Goal: Entertainment & Leisure: Consume media (video, audio)

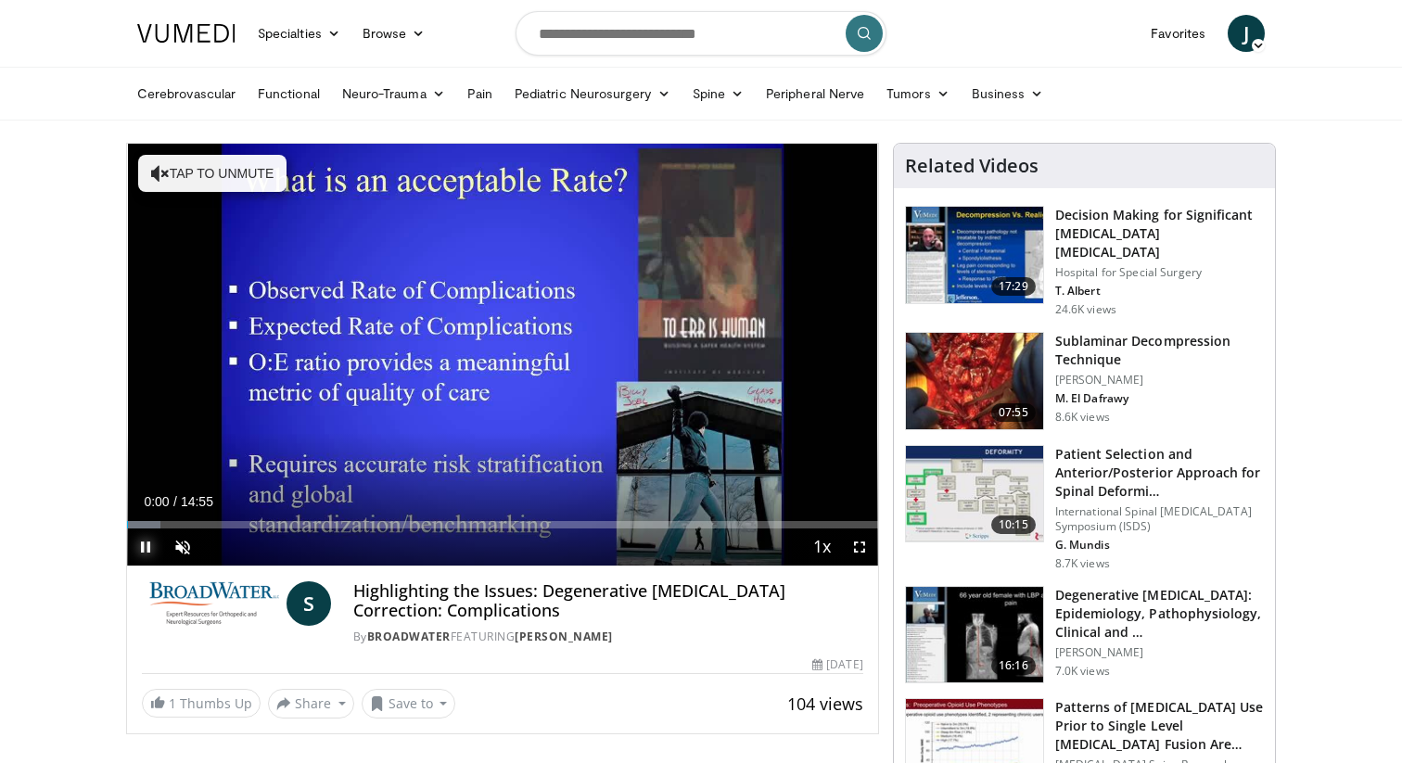
click at [144, 551] on span "Video Player" at bounding box center [145, 547] width 37 height 37
click at [127, 529] on button "Play" at bounding box center [145, 547] width 37 height 37
click at [858, 550] on span "Video Player" at bounding box center [859, 547] width 37 height 37
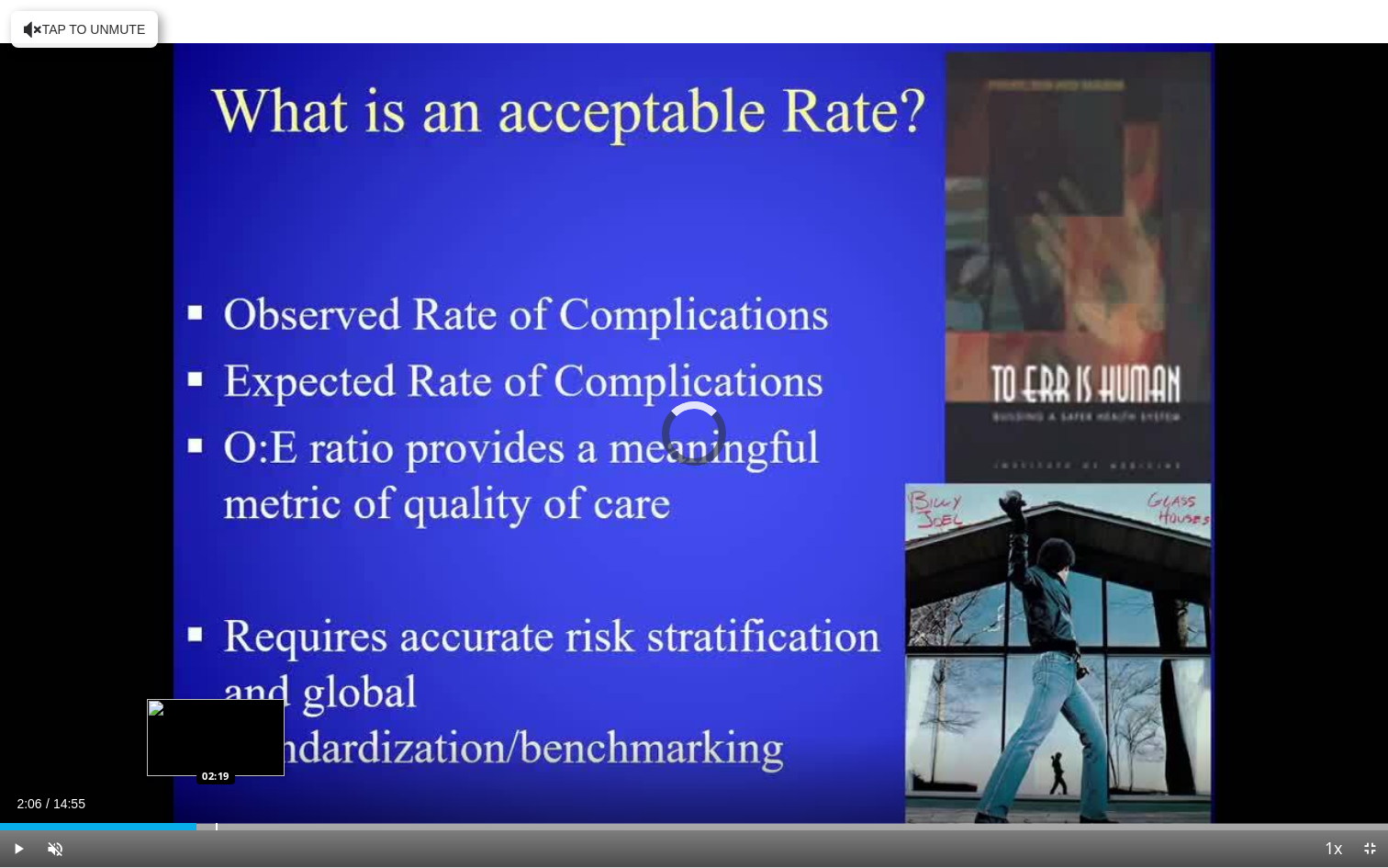
drag, startPoint x: 7, startPoint y: 825, endPoint x: 257, endPoint y: 819, distance: 250.1
click at [256, 754] on div "Loaded : 0.00% 02:17 02:19" at bounding box center [694, 821] width 1388 height 18
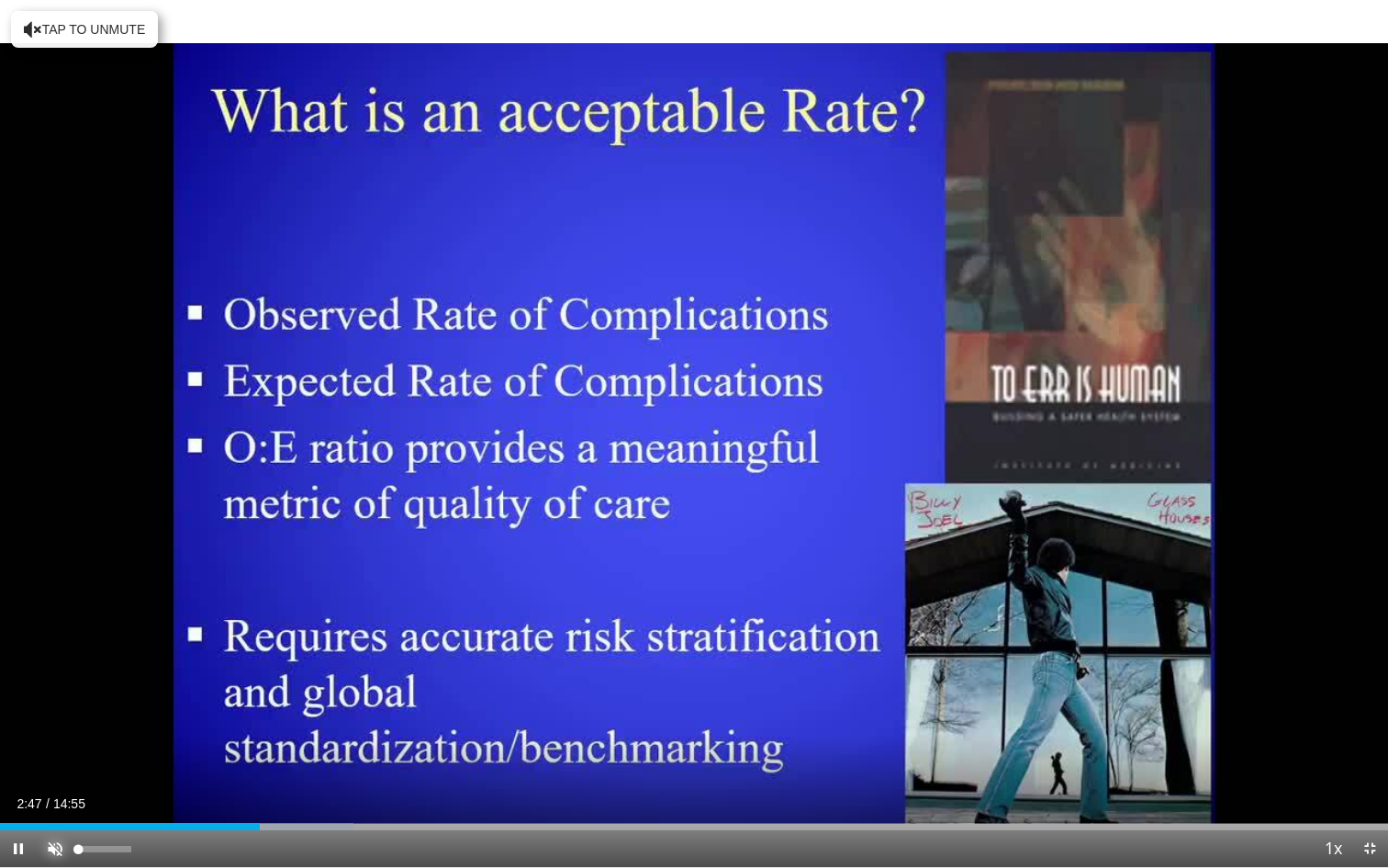
click at [64, 754] on span "Video Player" at bounding box center [54, 847] width 37 height 37
click at [165, 754] on div "Loaded : 25.48% 02:48 01:47" at bounding box center [694, 825] width 1388 height 7
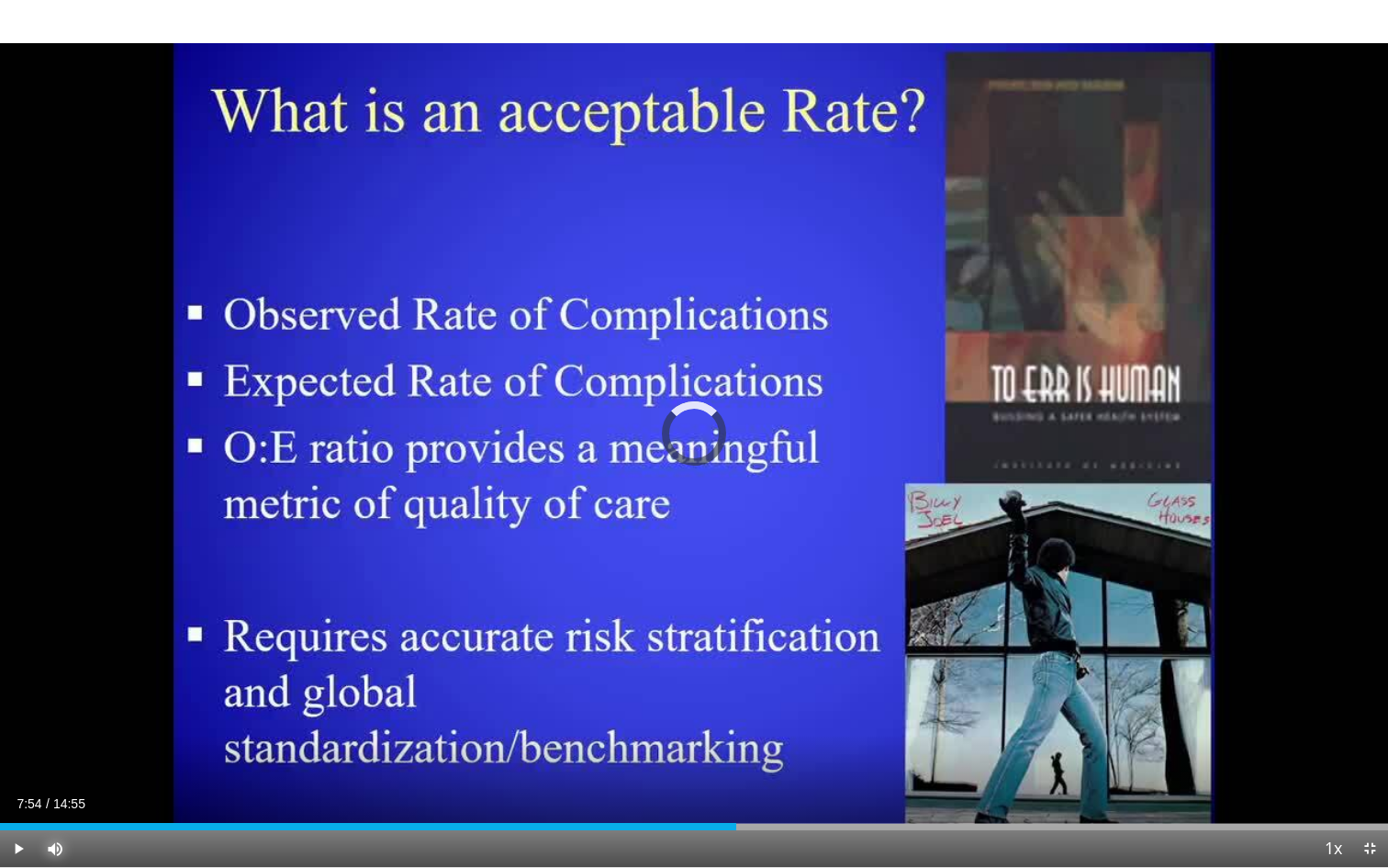
drag, startPoint x: 254, startPoint y: 818, endPoint x: 891, endPoint y: 803, distance: 637.2
click at [891, 754] on div "Current Time 7:54 / Duration 14:55 Play Skip Backward Skip Forward Mute 49% Loa…" at bounding box center [694, 847] width 1388 height 37
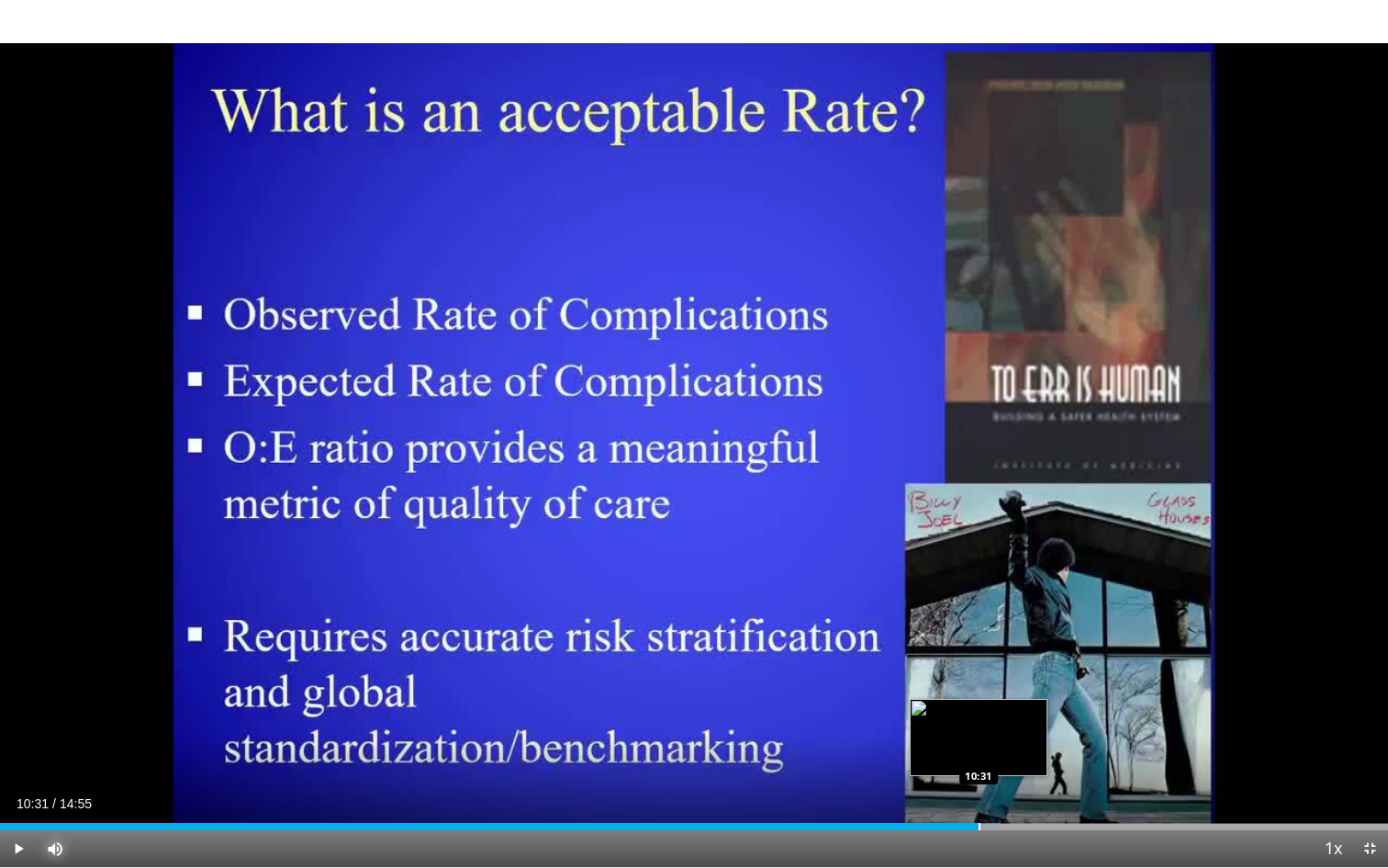
click at [979, 754] on div "Progress Bar" at bounding box center [980, 825] width 2 height 7
click at [1047, 754] on div "Progress Bar" at bounding box center [1048, 825] width 2 height 7
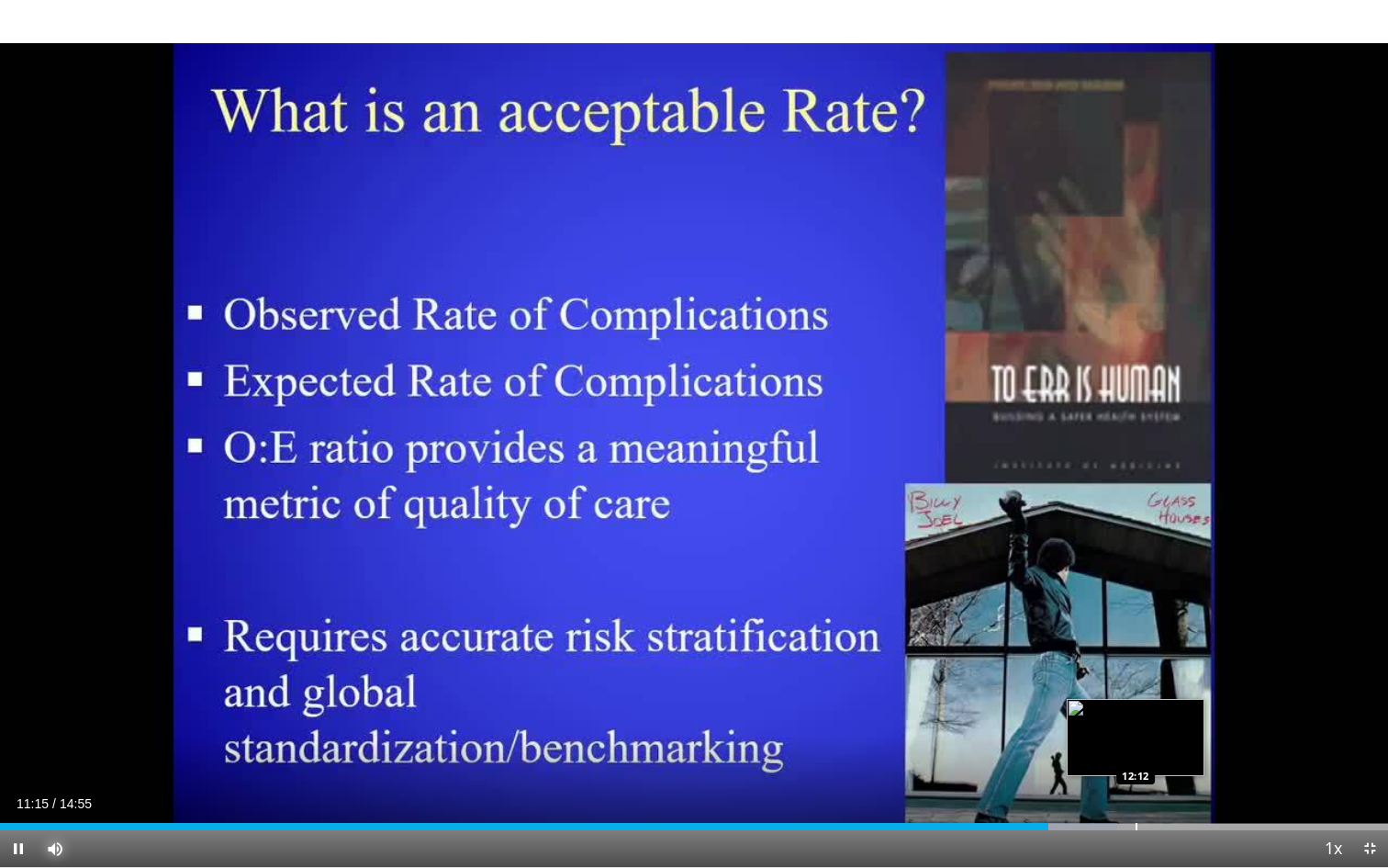
click at [1136, 754] on div "Progress Bar" at bounding box center [1137, 825] width 2 height 7
click at [1206, 754] on div "Current Time 12:13 / Duration 14:55 Pause Skip Backward Skip Forward Mute 49% L…" at bounding box center [694, 847] width 1388 height 37
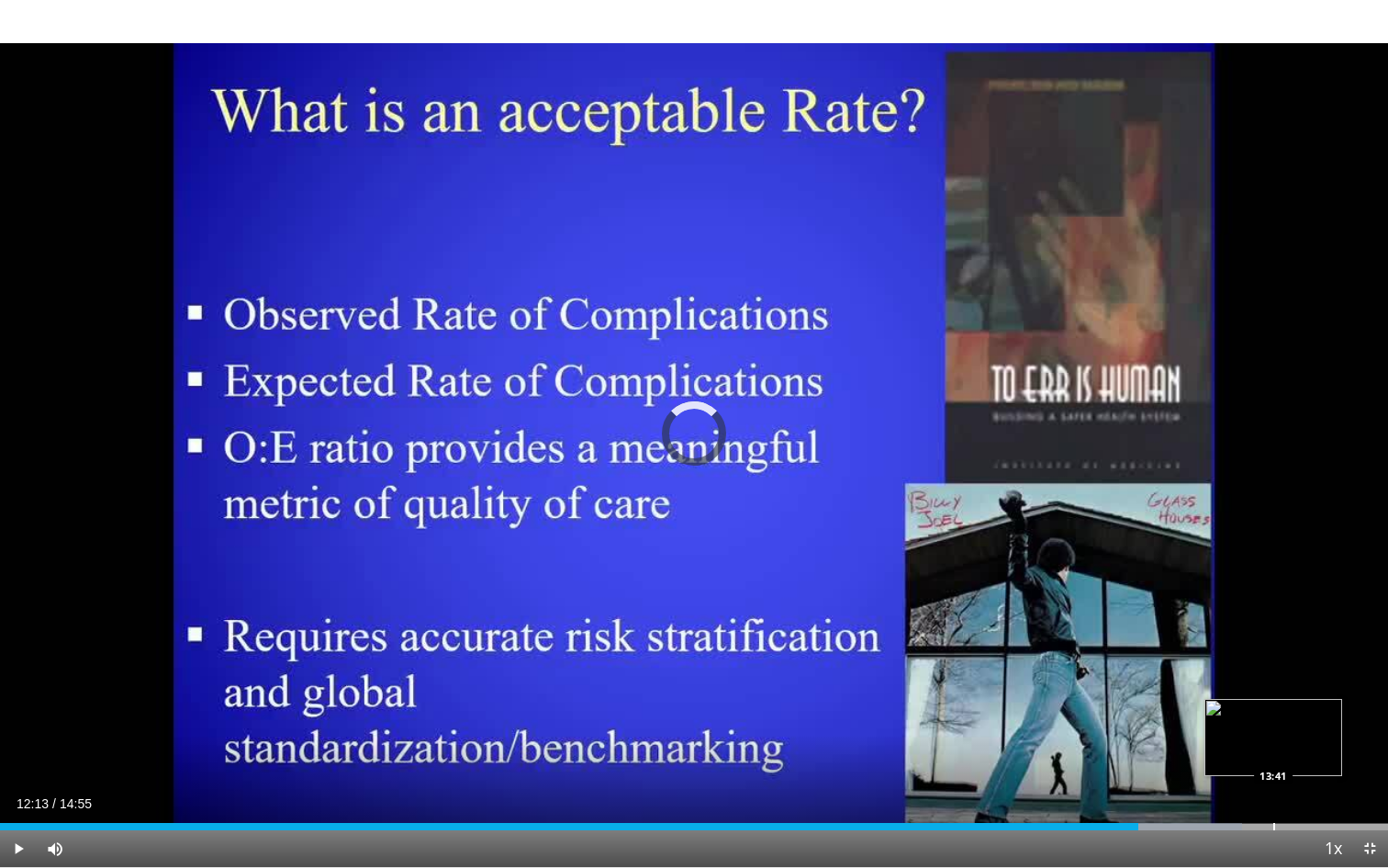
click at [1273, 754] on div "Progress Bar" at bounding box center [1274, 825] width 2 height 7
